Goal: Information Seeking & Learning: Learn about a topic

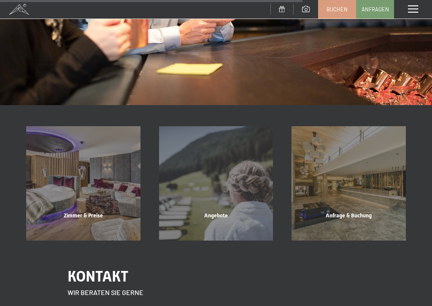
scroll to position [732, 0]
click at [50, 176] on div "Zimmer & Preise Mehr erfahren" at bounding box center [83, 183] width 133 height 114
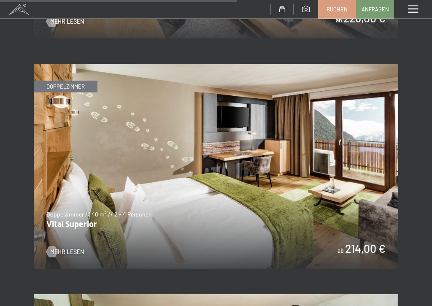
scroll to position [2204, 0]
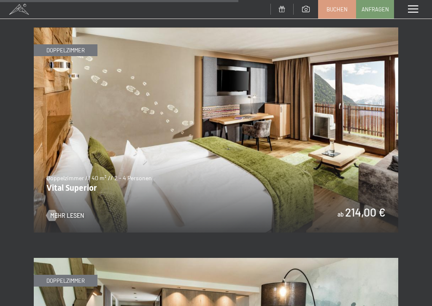
click at [412, 8] on span at bounding box center [413, 9] width 10 height 8
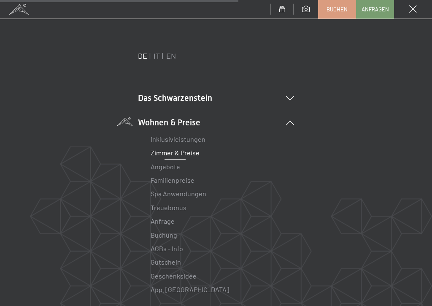
click at [154, 141] on link "Inklusivleistungen" at bounding box center [178, 139] width 55 height 8
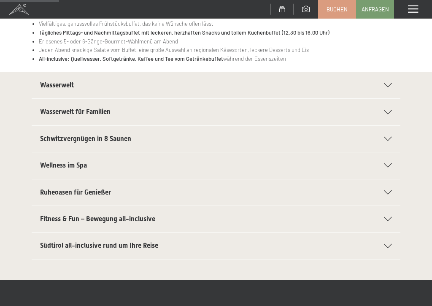
scroll to position [138, 0]
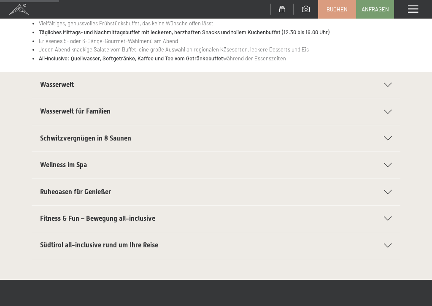
click at [57, 225] on div "Fitness & Fun – Bewegung all-inclusive" at bounding box center [216, 219] width 352 height 26
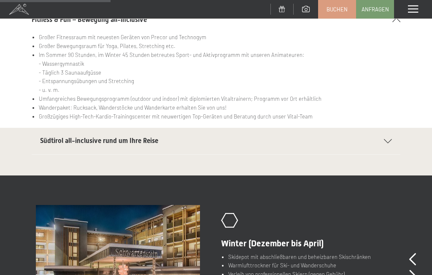
scroll to position [281, 0]
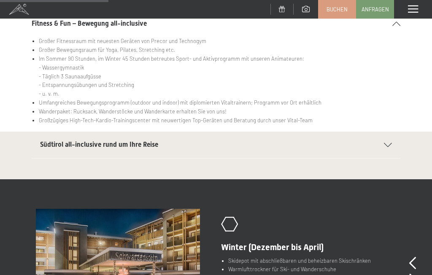
click at [306, 6] on span at bounding box center [306, 9] width 8 height 6
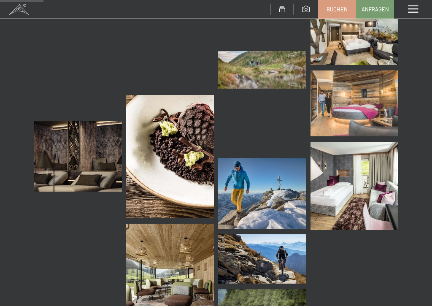
scroll to position [884, 0]
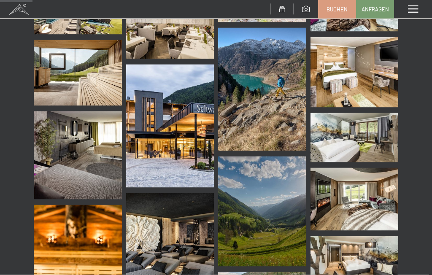
click at [167, 137] on img at bounding box center [170, 126] width 88 height 123
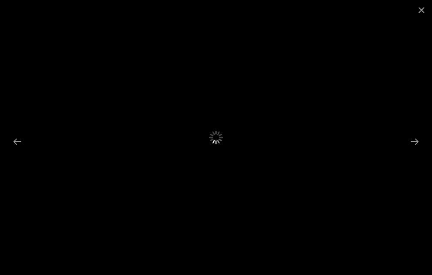
click at [159, 135] on img at bounding box center [216, 138] width 206 height 138
